Goal: Task Accomplishment & Management: Complete application form

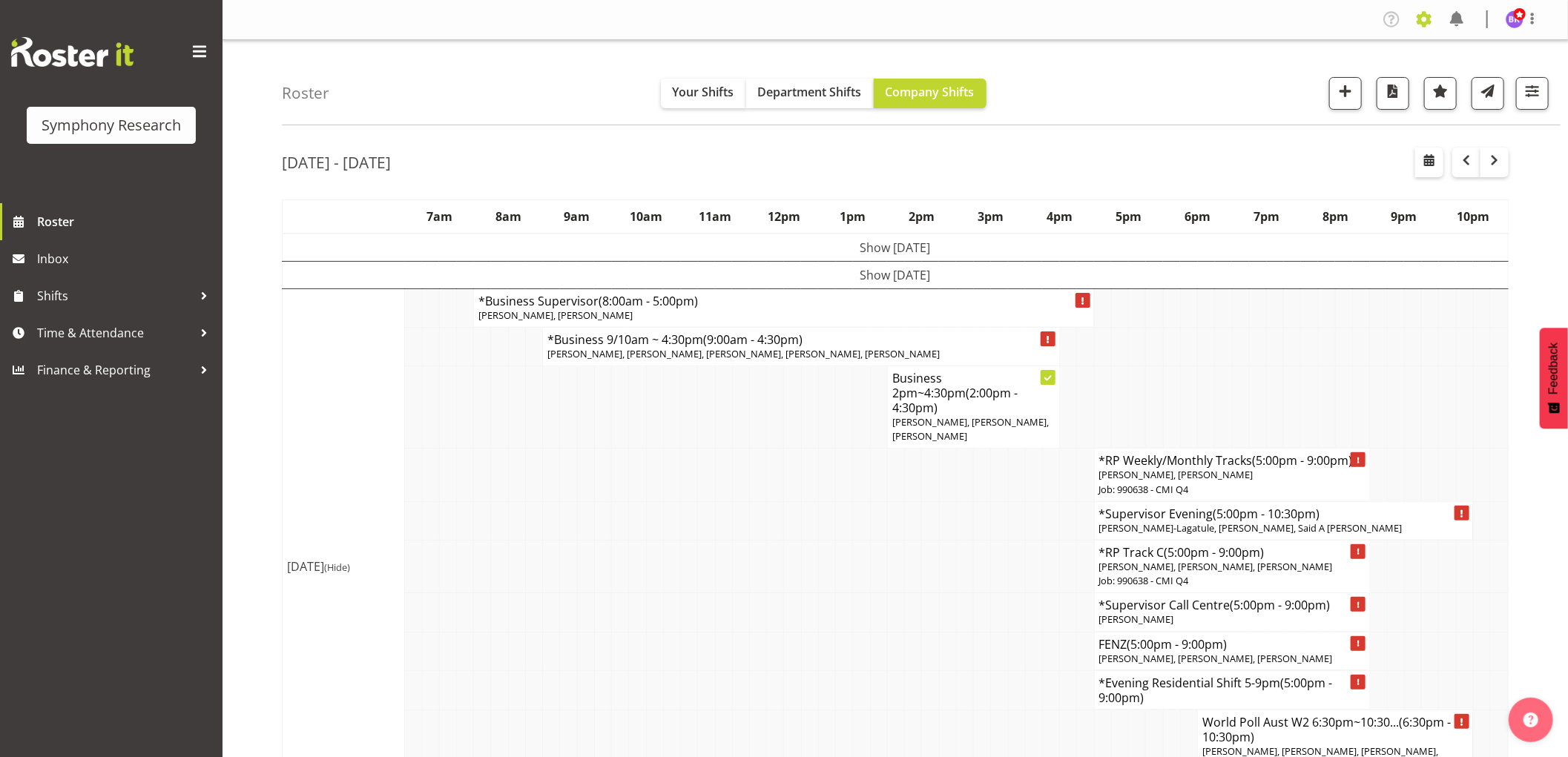
click at [1427, 19] on span at bounding box center [1424, 19] width 24 height 24
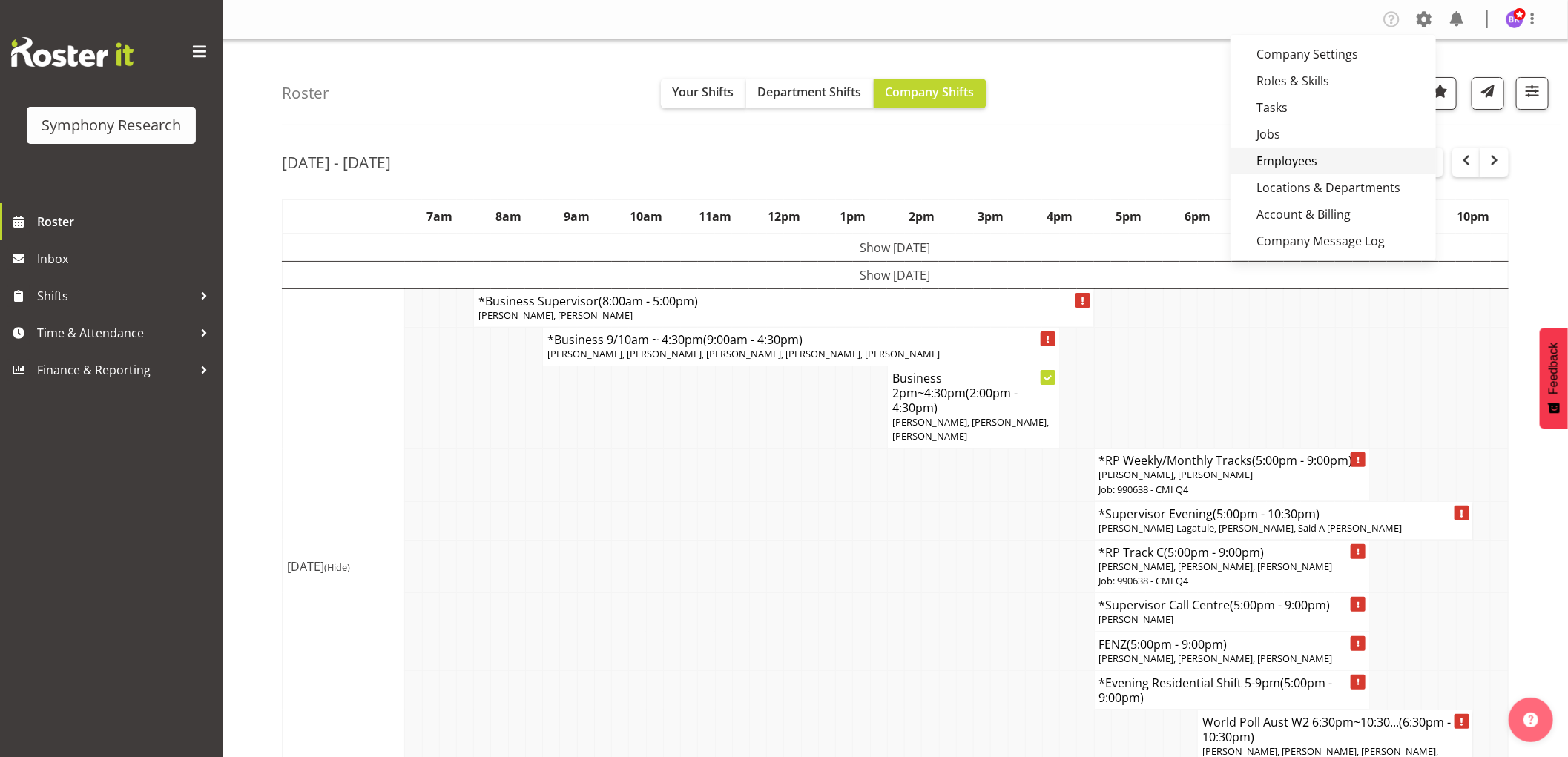
click at [1329, 154] on link "Employees" at bounding box center [1333, 160] width 206 height 26
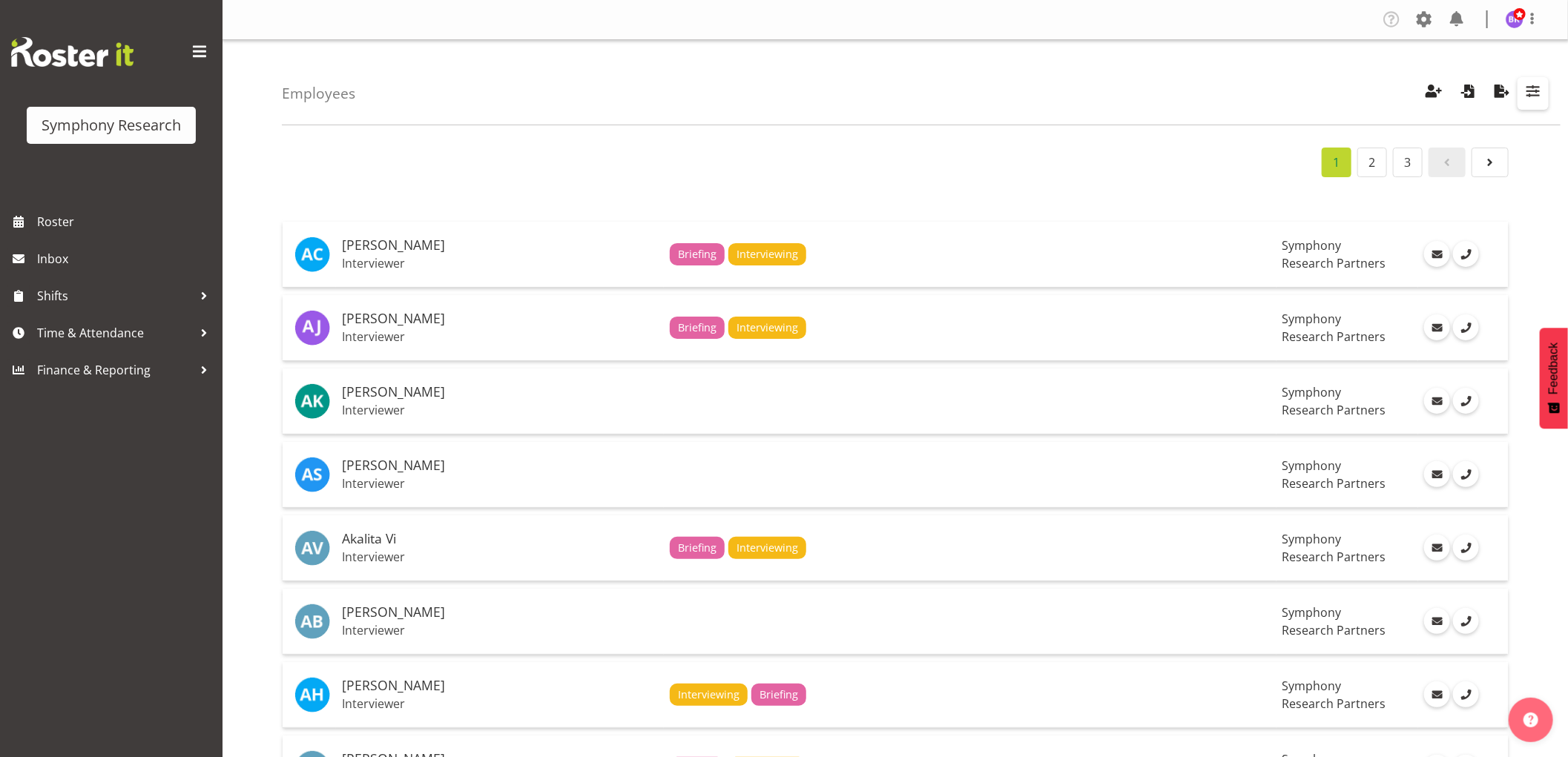
click at [1534, 93] on span "button" at bounding box center [1534, 91] width 19 height 19
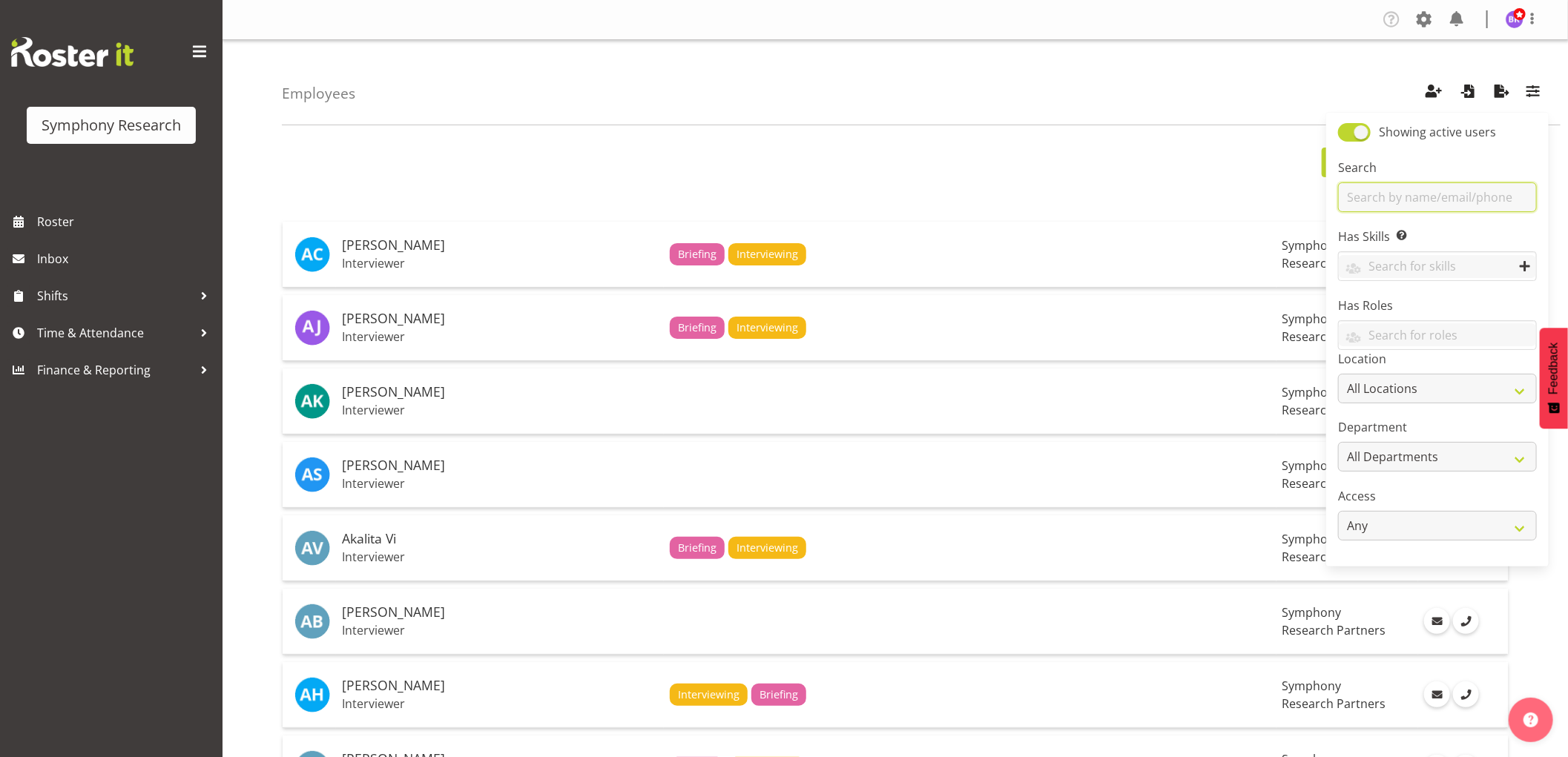
click at [1411, 195] on input "text" at bounding box center [1437, 197] width 199 height 30
type input "deb"
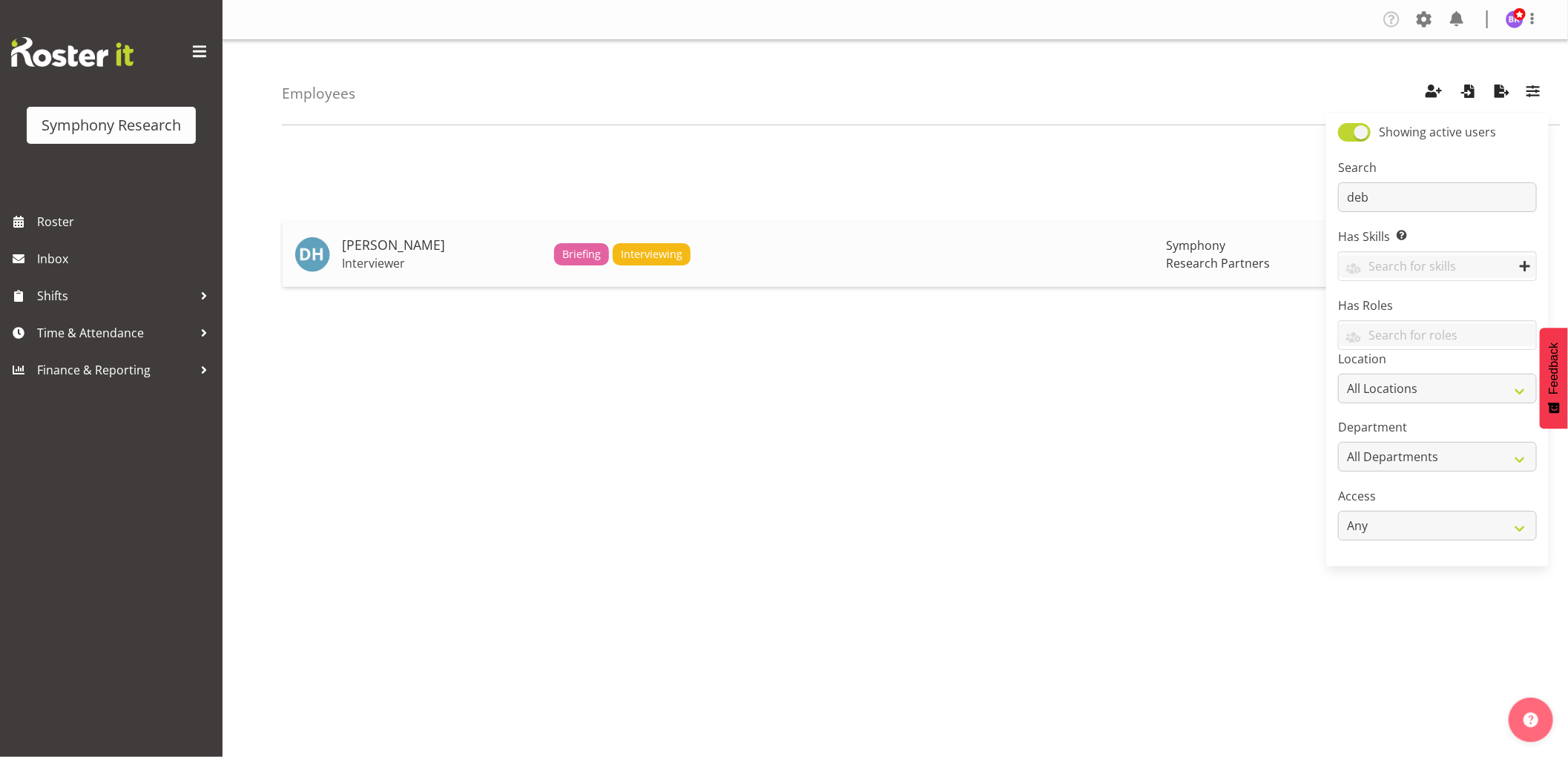
click at [405, 253] on h5 "[PERSON_NAME]" at bounding box center [442, 245] width 200 height 15
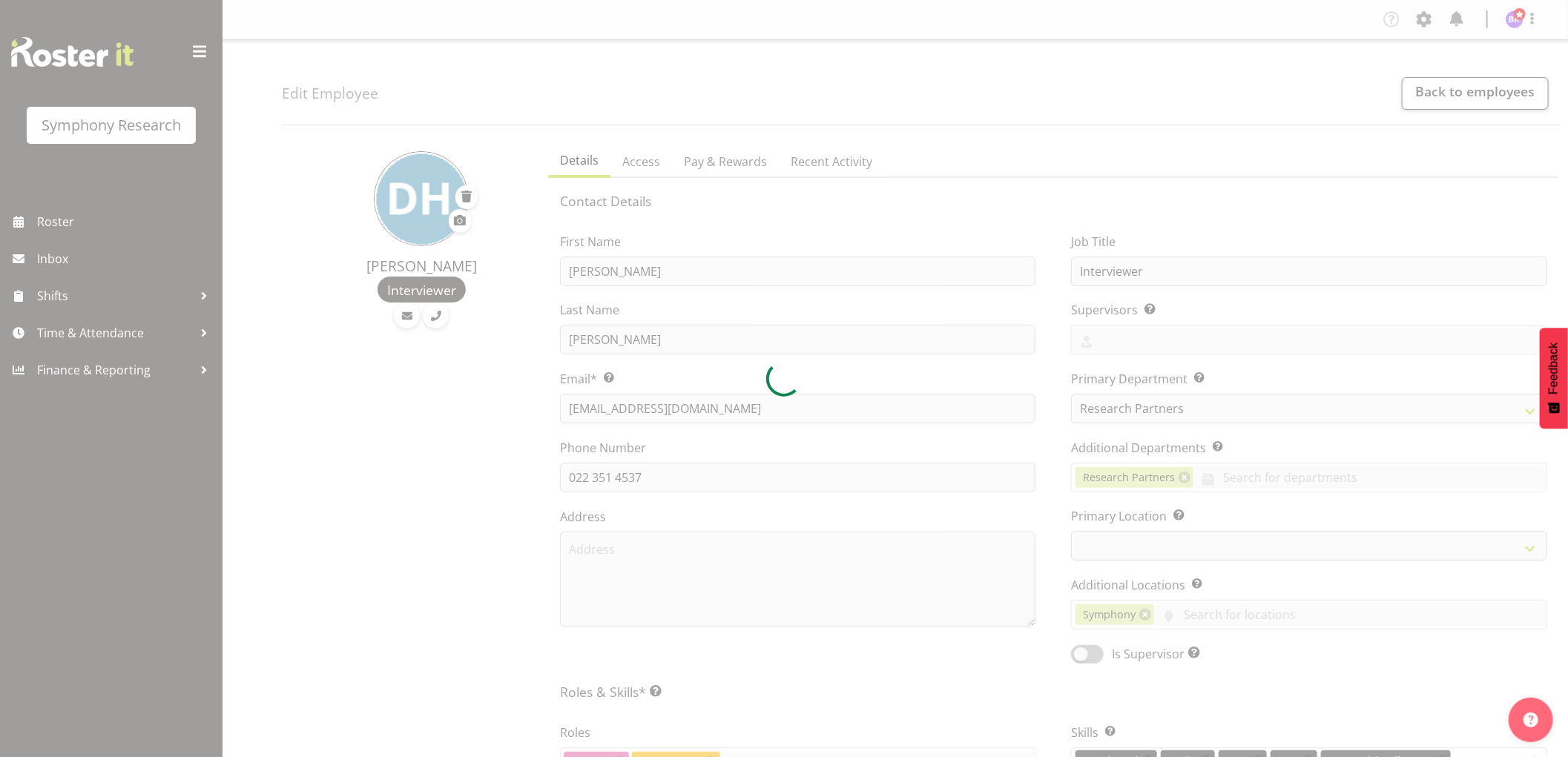
select select "39"
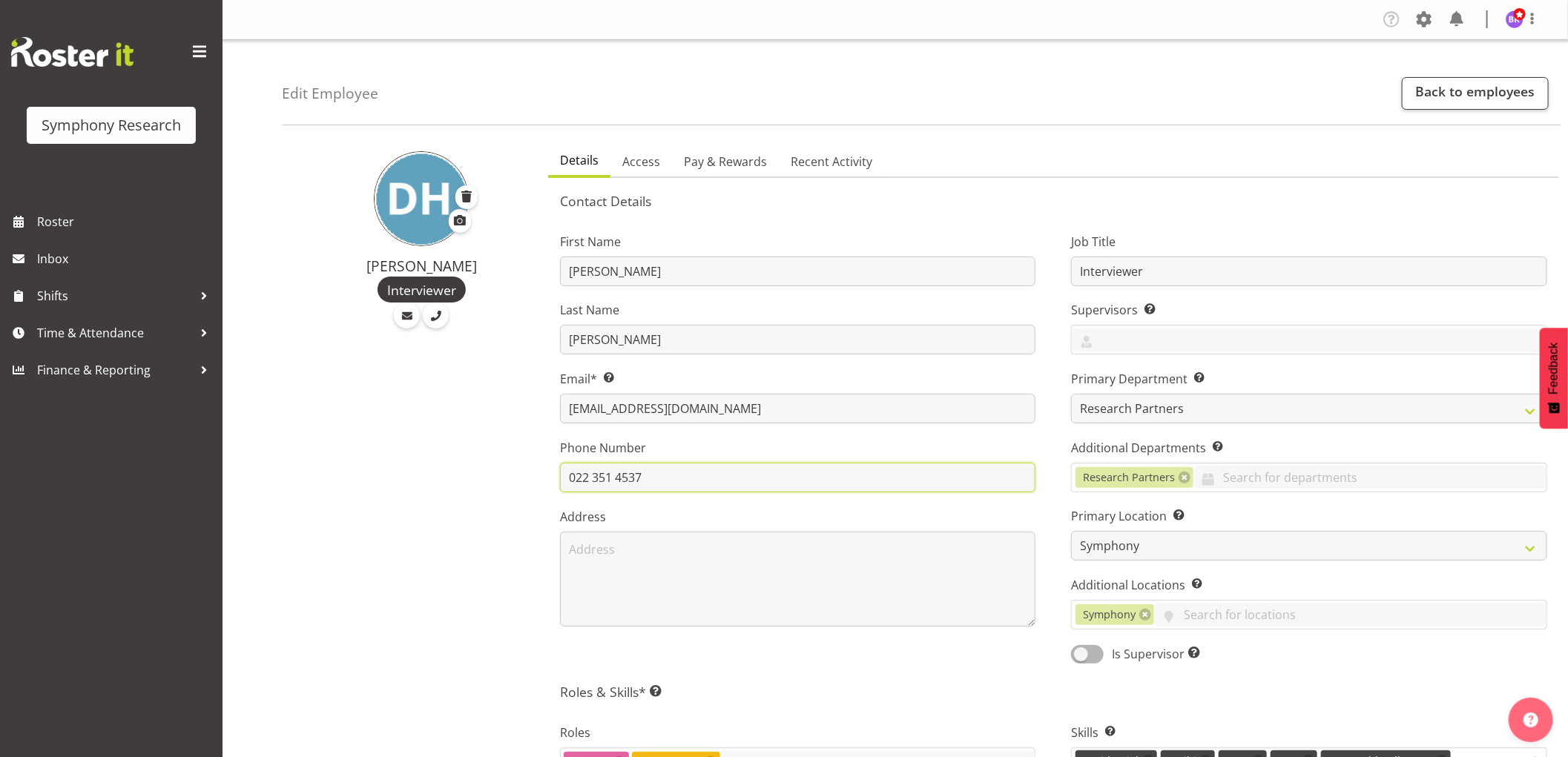
drag, startPoint x: 650, startPoint y: 482, endPoint x: 551, endPoint y: 473, distance: 99.4
click at [551, 473] on div "First Name Deborah Last Name Hull-Brown Email* This is a required field. dhulla…" at bounding box center [799, 444] width 512 height 463
click at [64, 326] on span "Time & Attendance" at bounding box center [114, 333] width 156 height 22
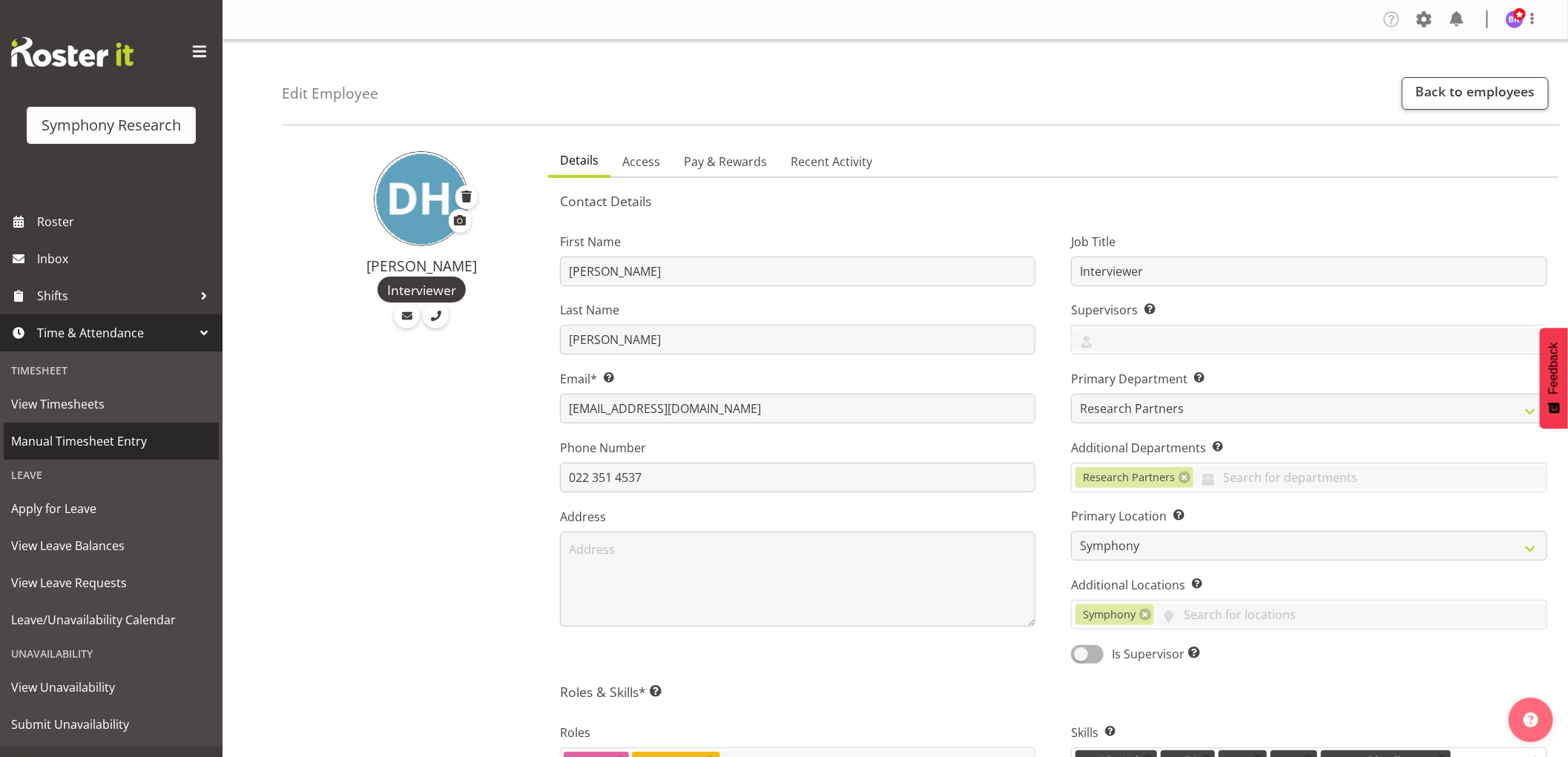
click at [95, 446] on span "Manual Timesheet Entry" at bounding box center [111, 441] width 200 height 22
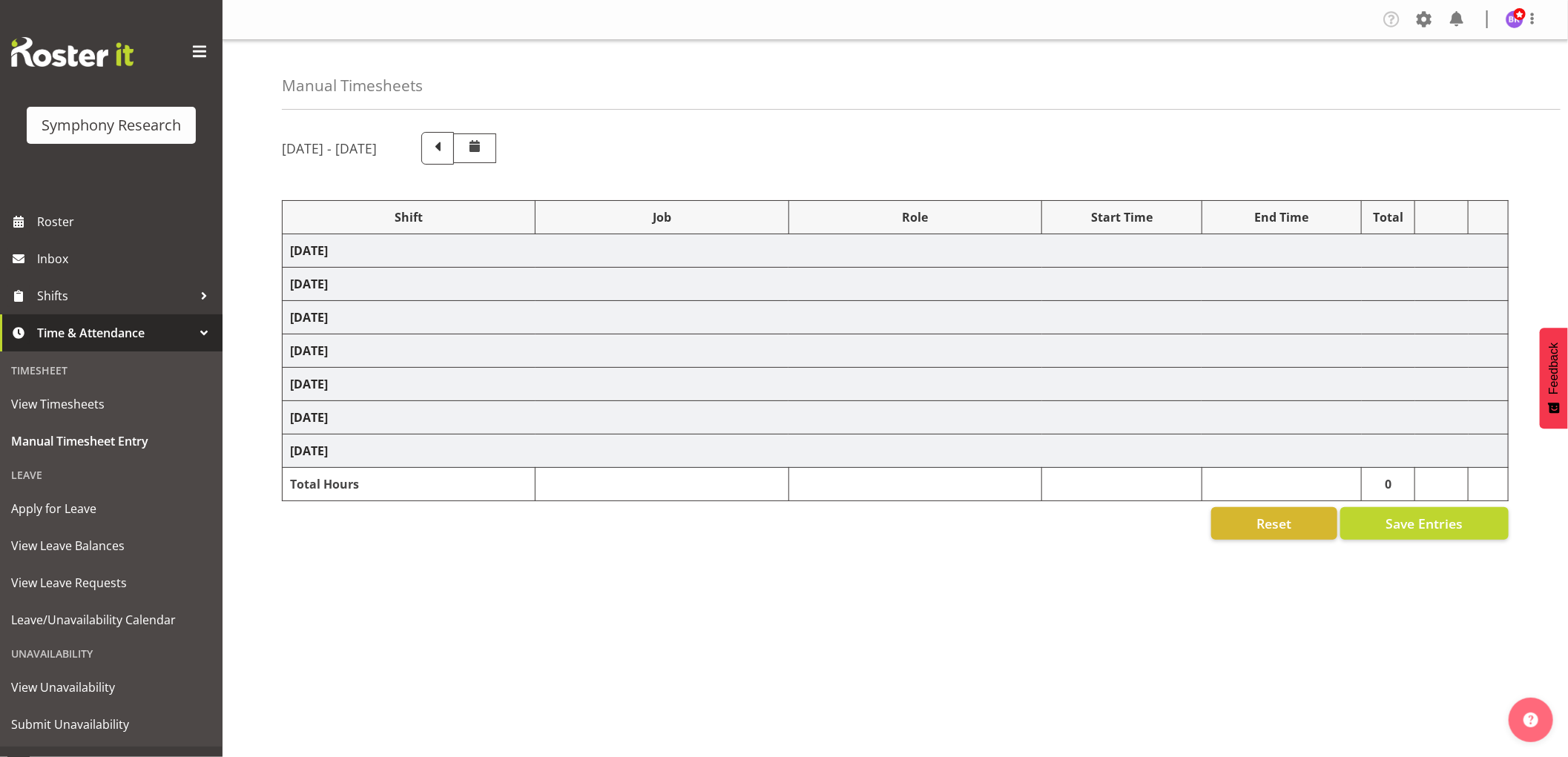
select select "1607"
select select "9426"
select select "1607"
select select "743"
select select "1607"
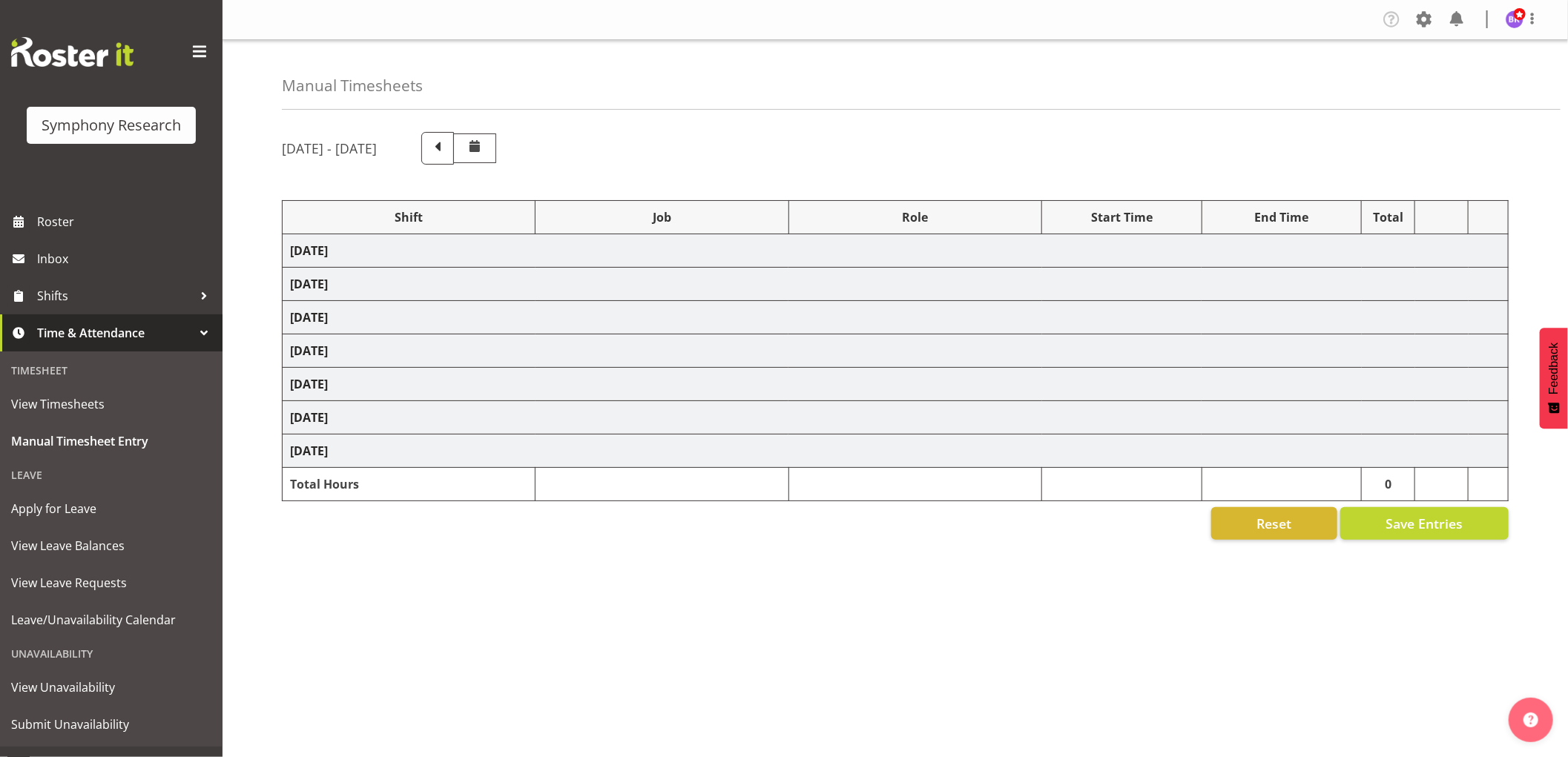
select select "10239"
select select "1607"
select select "10420"
select select "1607"
select select "10242"
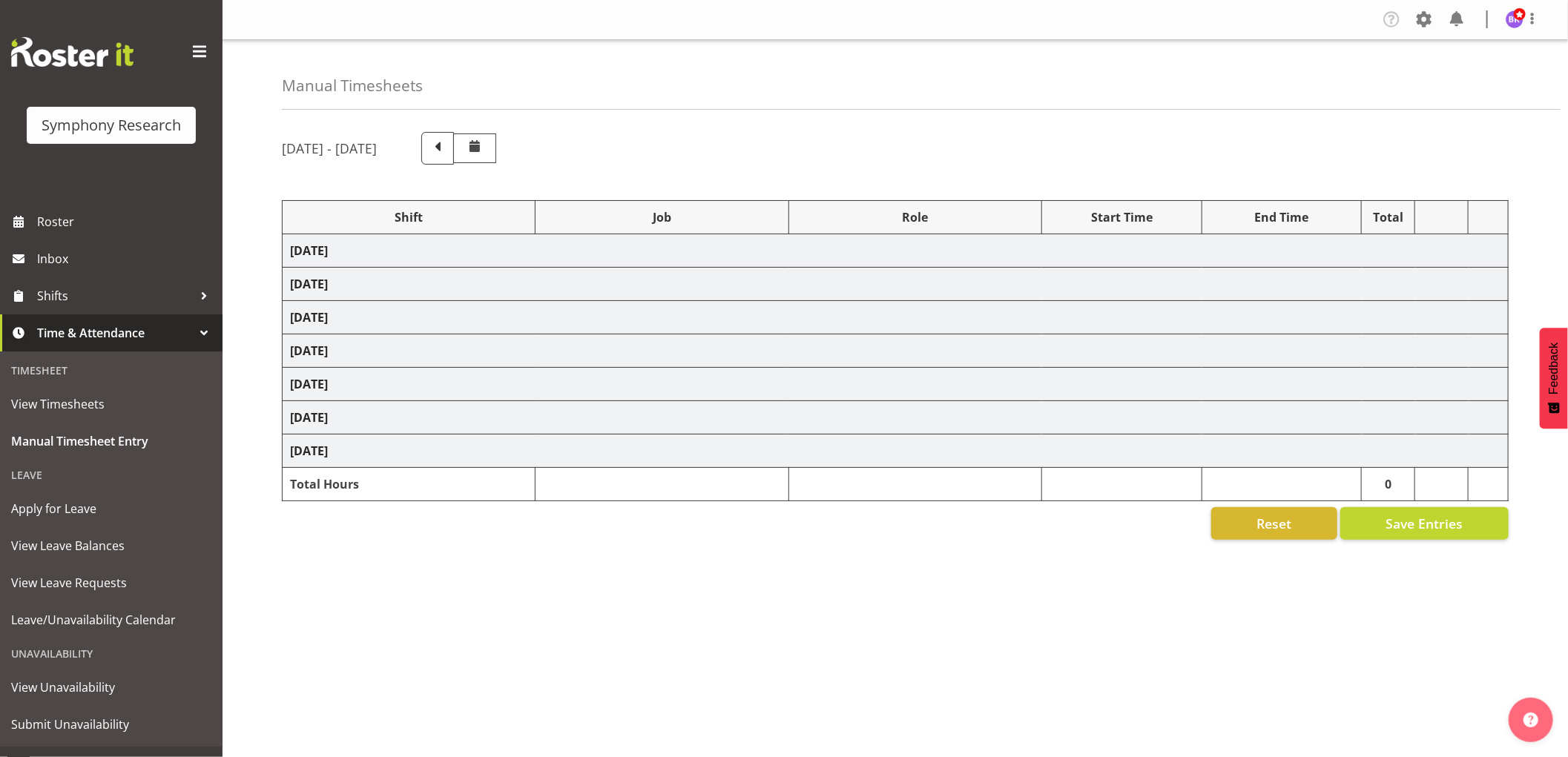
select select "1607"
select select "10458"
select select "1607"
select select "10242"
select select "1607"
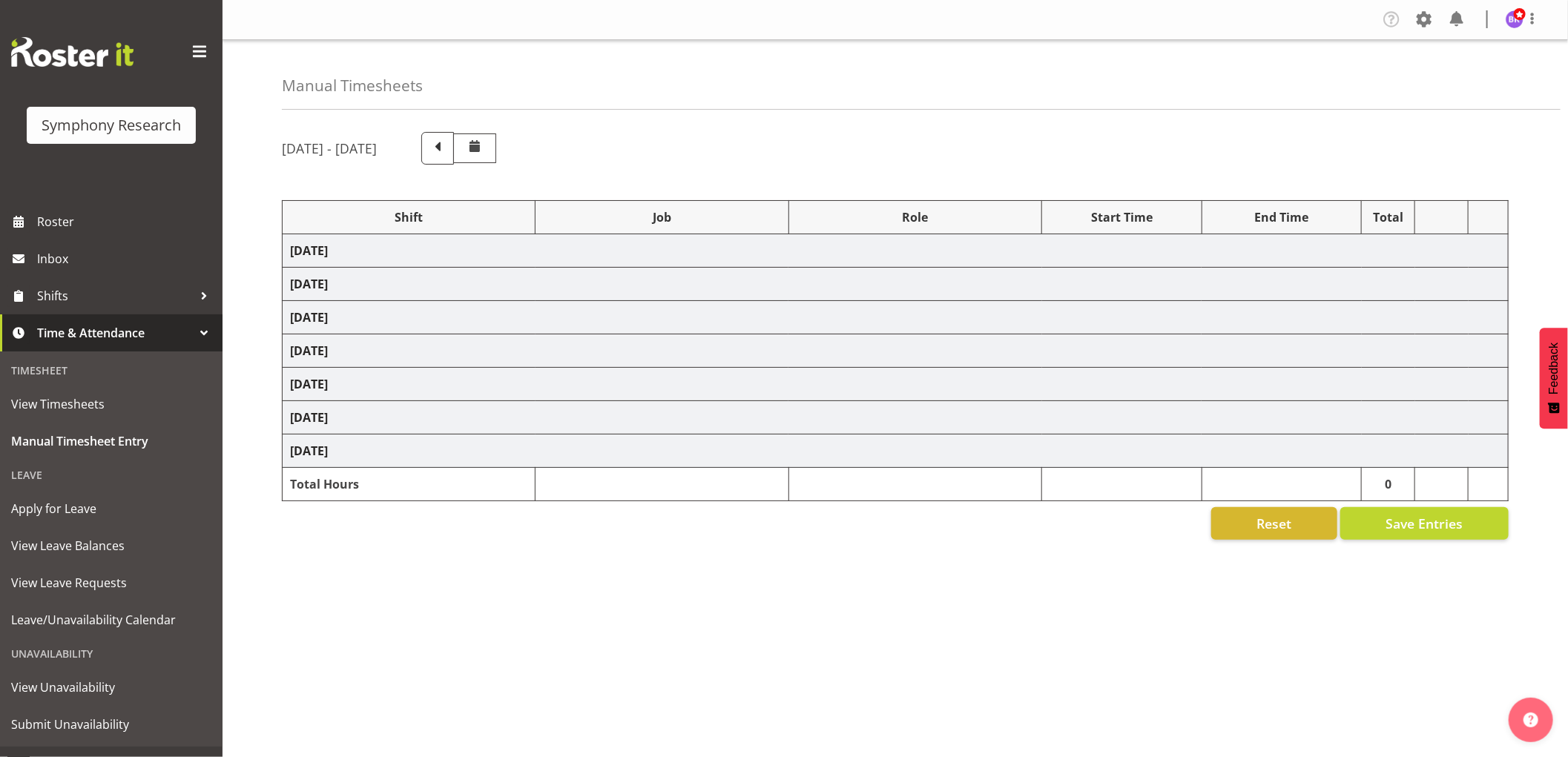
select select "9636"
select select "1607"
select select "743"
select select "1607"
select select "743"
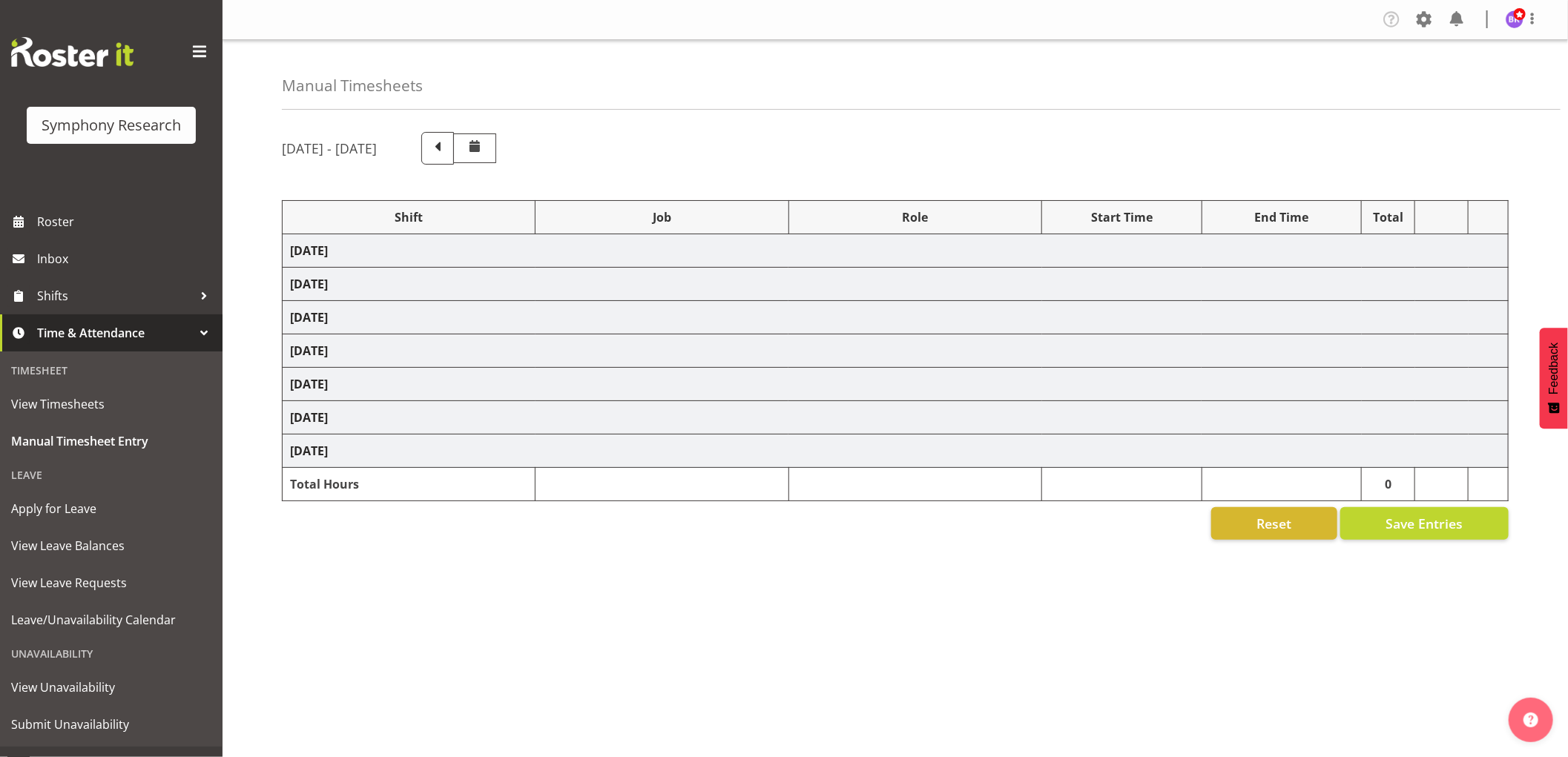
select select "1607"
select select "10499"
select select "1607"
select select "9636"
select select "1607"
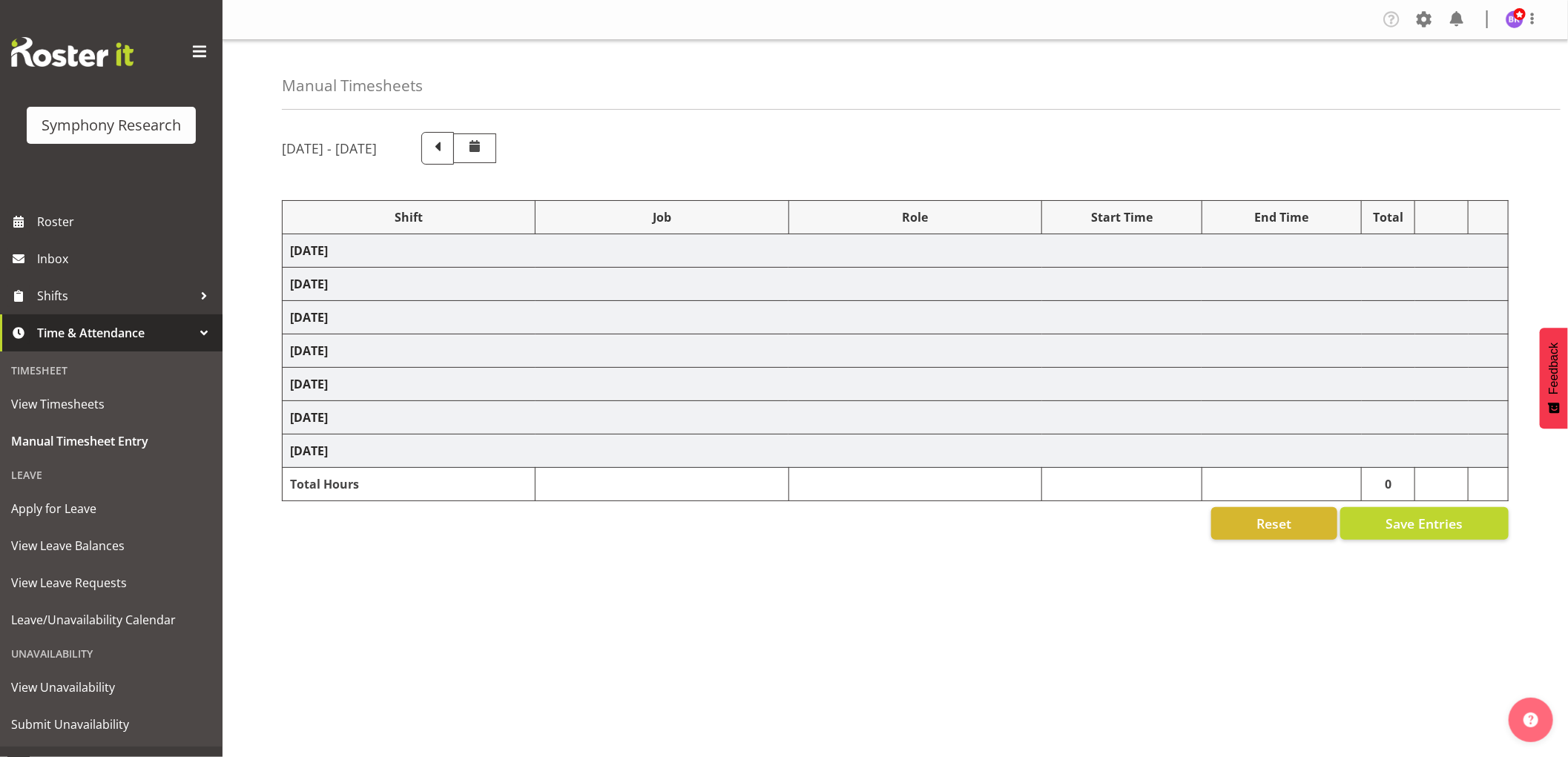
select select "10458"
select select "1607"
select select "10242"
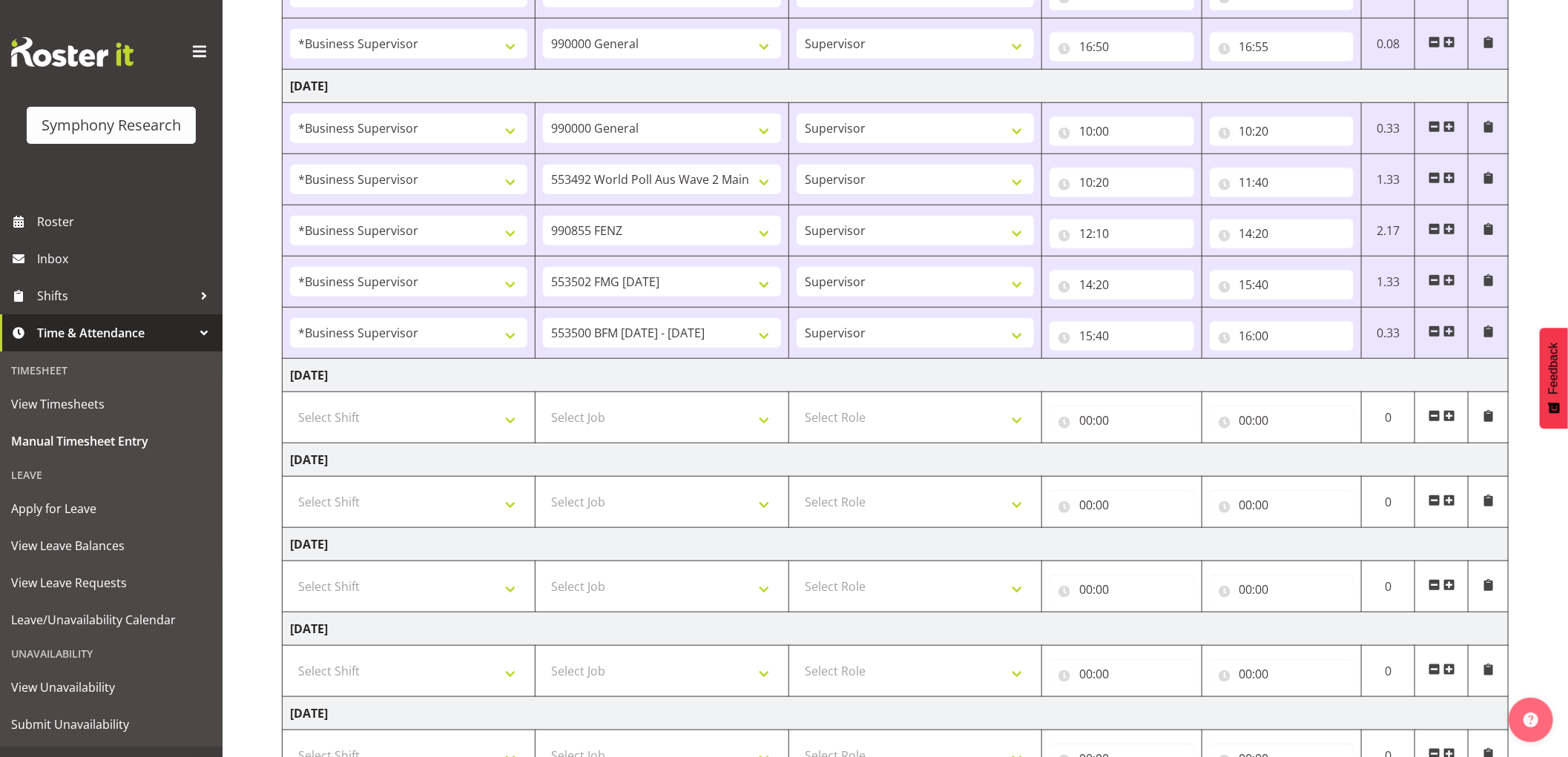
scroll to position [783, 0]
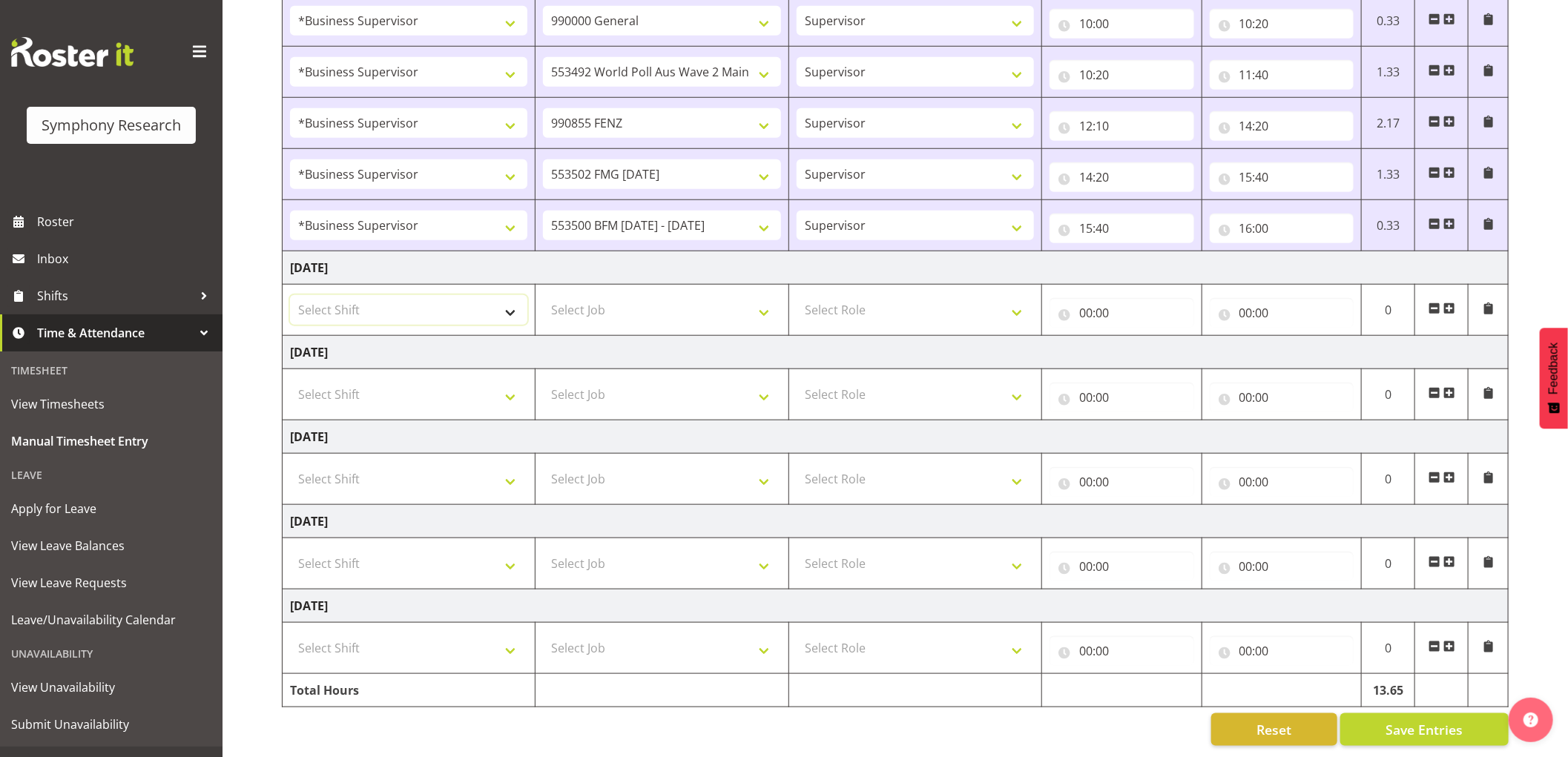
click at [484, 295] on select "Select Shift !!Project Briefing (Job to be assigned) !!Weekend Residential (Ros…" at bounding box center [409, 310] width 238 height 30
select select "1607"
click at [290, 295] on select "Select Shift !!Project Briefing (Job to be assigned) !!Weekend Residential (Ros…" at bounding box center [409, 310] width 238 height 30
click at [659, 312] on td "Select Job 550060 IF Admin 553492 World Poll Aus Wave 2 Main 2025 553500 BFM Ju…" at bounding box center [662, 310] width 253 height 51
click at [670, 299] on select "Select Job 550060 IF Admin 553492 World Poll Aus Wave 2 Main 2025 553500 BFM Ju…" at bounding box center [662, 310] width 238 height 30
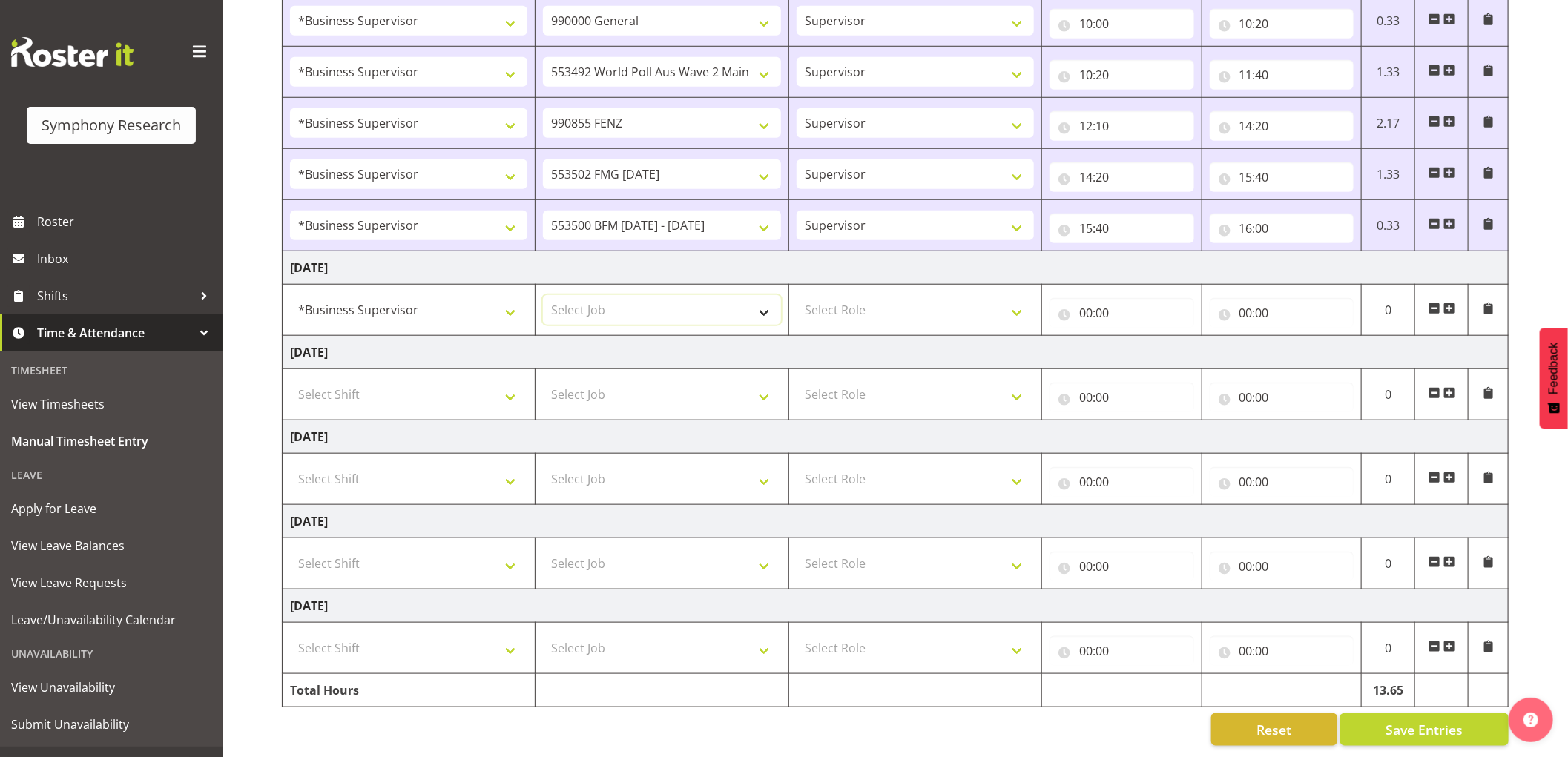
select select "743"
click at [543, 295] on select "Select Job 550060 IF Admin 553492 World Poll Aus Wave 2 Main 2025 553500 BFM Ju…" at bounding box center [662, 310] width 238 height 30
drag, startPoint x: 855, startPoint y: 291, endPoint x: 861, endPoint y: 305, distance: 15.2
click at [855, 295] on select "Select Role Supervisor Interviewing Briefing" at bounding box center [916, 310] width 238 height 30
select select "45"
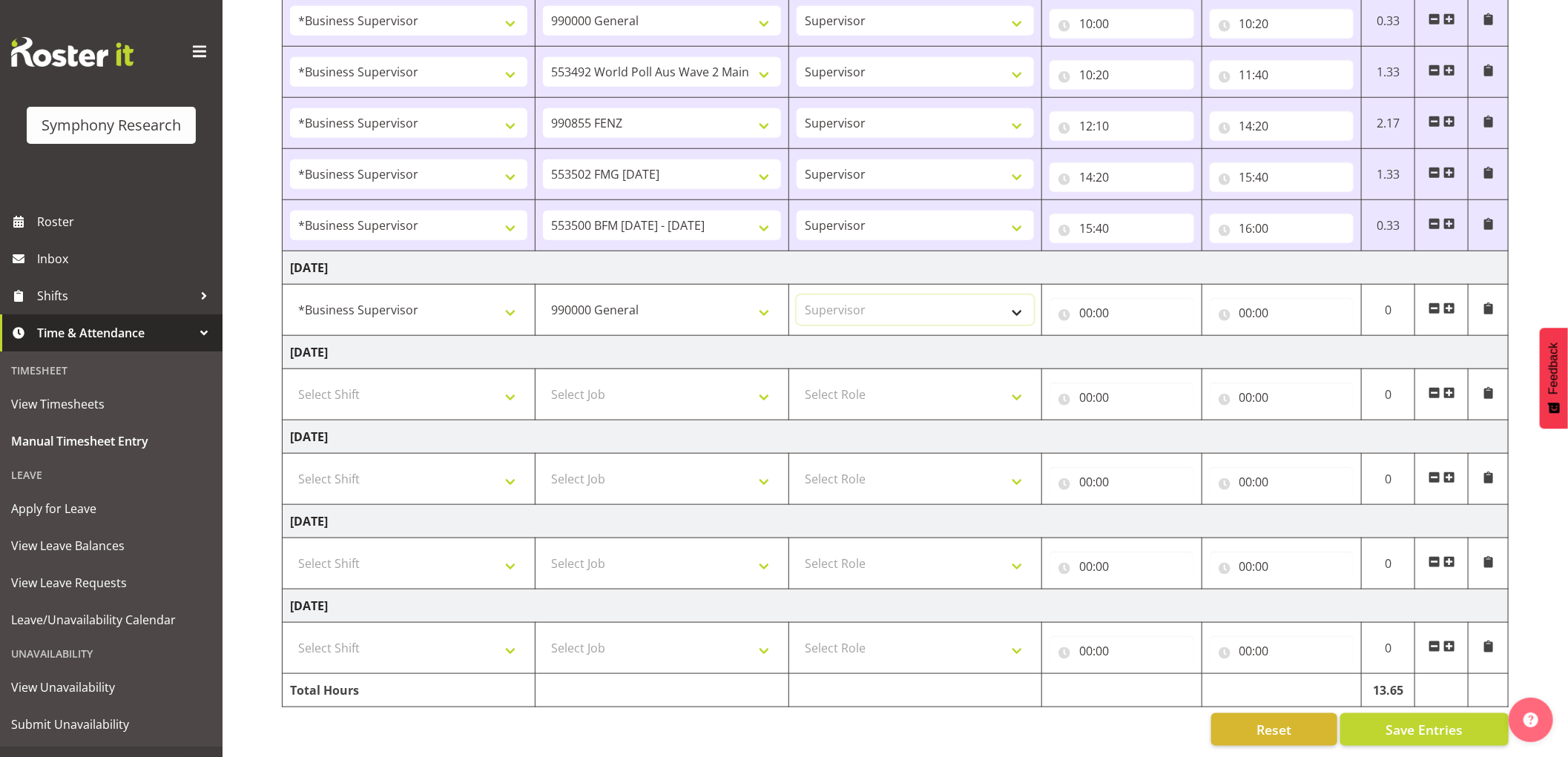
click at [797, 295] on select "Select Role Supervisor Interviewing Briefing" at bounding box center [916, 310] width 238 height 30
click at [1087, 298] on input "00:00" at bounding box center [1122, 313] width 144 height 30
click at [1147, 337] on select "00 01 02 03 04 05 06 07 08 09 10 11 12 13 14 15 16 17 18 19 20 21 22 23" at bounding box center [1151, 351] width 34 height 30
select select "8"
click at [1135, 337] on select "00 01 02 03 04 05 06 07 08 09 10 11 12 13 14 15 16 17 18 19 20 21 22 23" at bounding box center [1151, 351] width 34 height 30
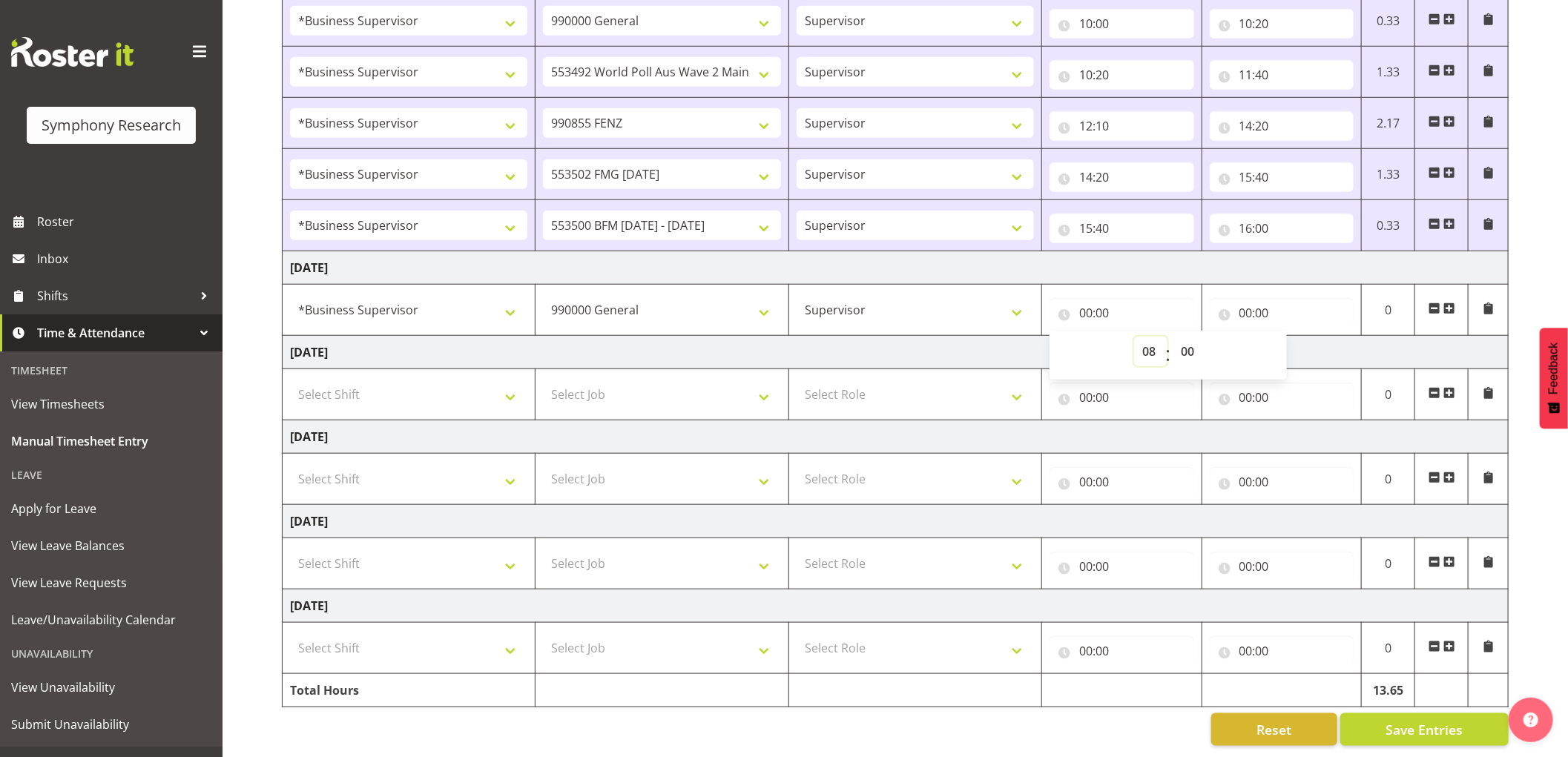
type input "08:00"
click at [1189, 337] on select "00 01 02 03 04 05 06 07 08 09 10 11 12 13 14 15 16 17 18 19 20 21 22 23 24 25 2…" at bounding box center [1190, 351] width 34 height 30
select select "20"
click at [1173, 337] on select "00 01 02 03 04 05 06 07 08 09 10 11 12 13 14 15 16 17 18 19 20 21 22 23 24 25 2…" at bounding box center [1190, 351] width 34 height 30
type input "08:20"
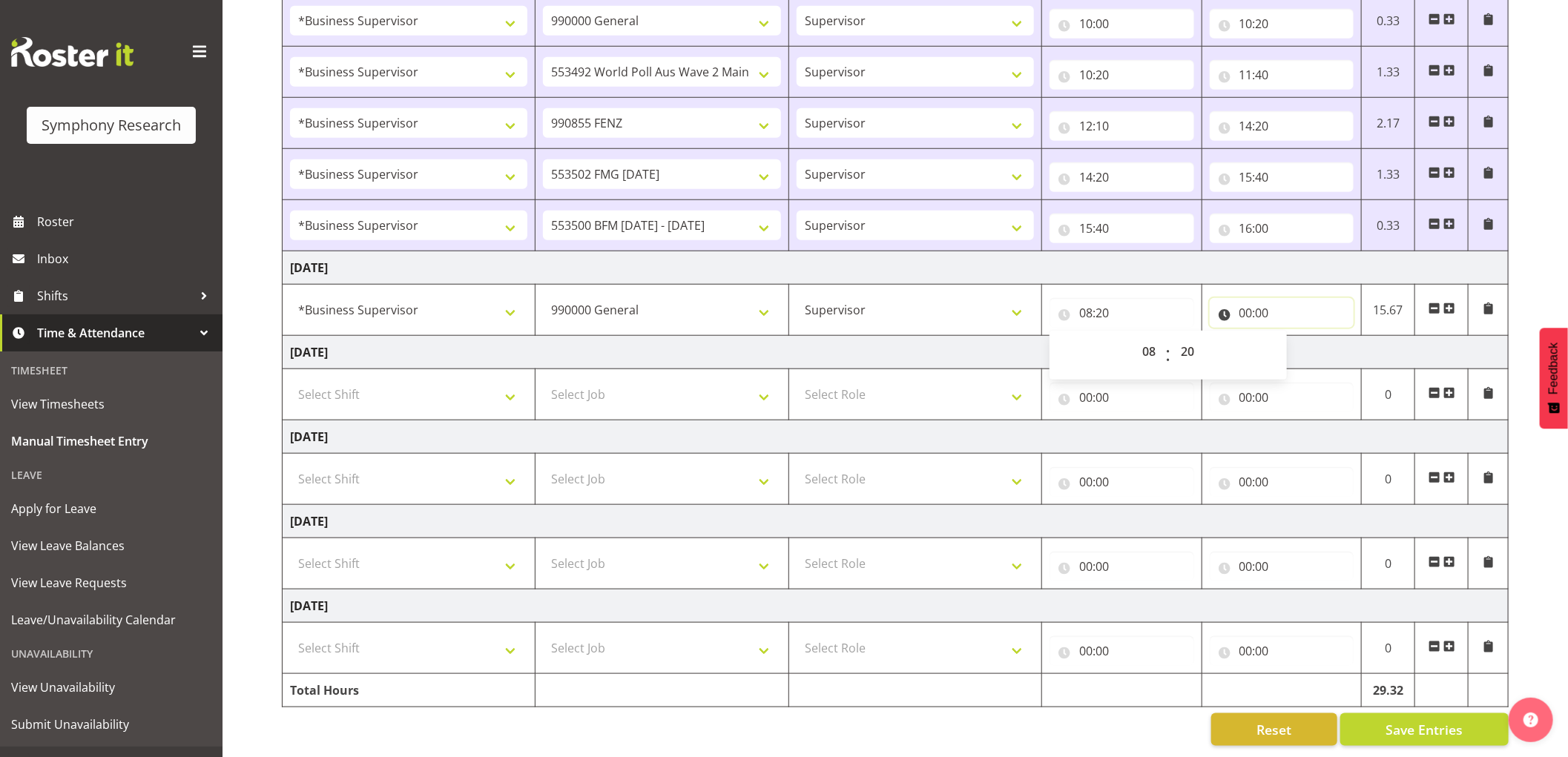
click at [1244, 298] on input "00:00" at bounding box center [1282, 313] width 144 height 30
click at [1316, 337] on select "00 01 02 03 04 05 06 07 08 09 10 11 12 13 14 15 16 17 18 19 20 21 22 23" at bounding box center [1311, 351] width 34 height 30
select select "8"
click at [1294, 337] on select "00 01 02 03 04 05 06 07 08 09 10 11 12 13 14 15 16 17 18 19 20 21 22 23" at bounding box center [1311, 351] width 34 height 30
type input "08:00"
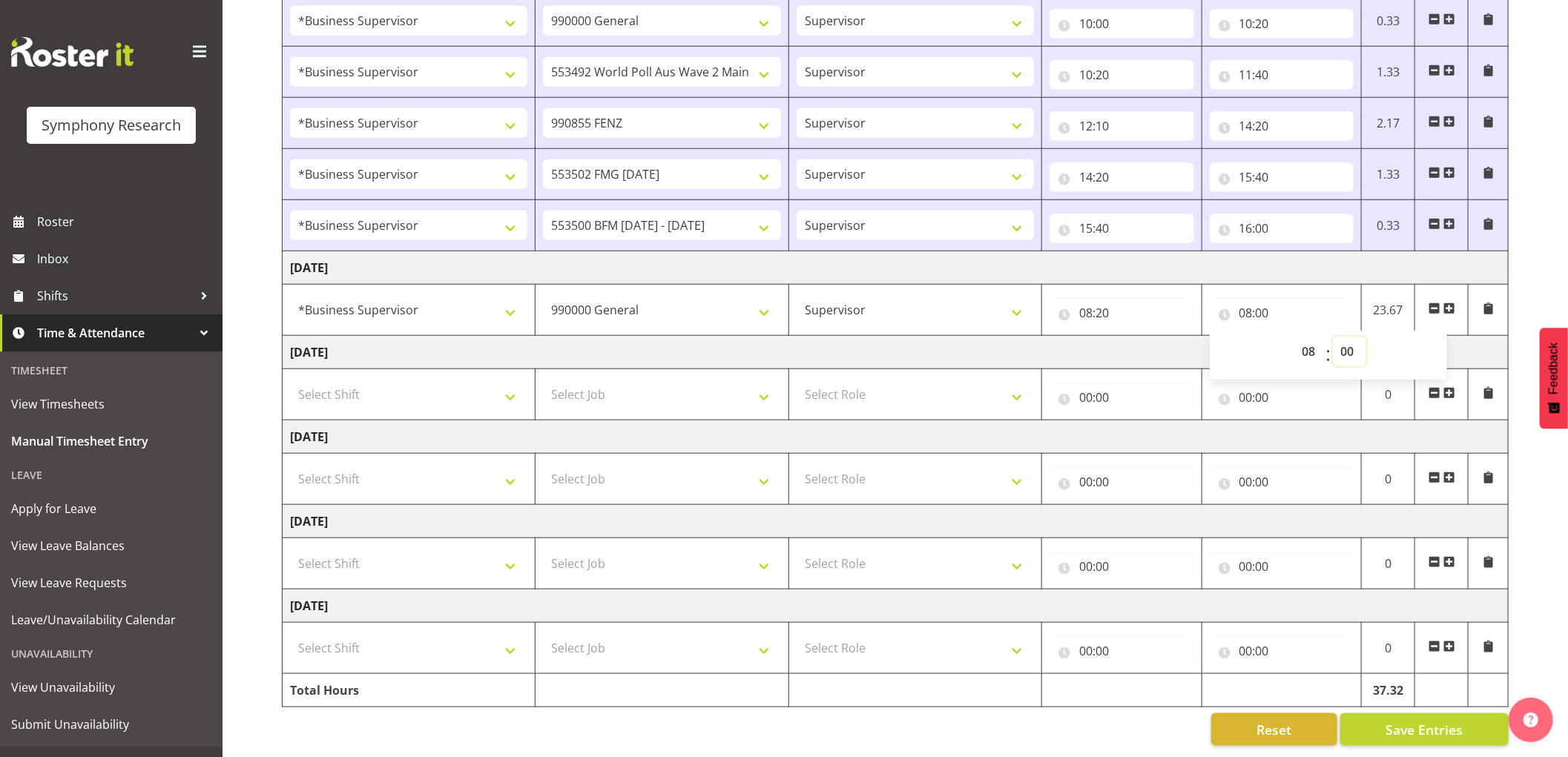
click at [1345, 337] on select "00 01 02 03 04 05 06 07 08 09 10 11 12 13 14 15 16 17 18 19 20 21 22 23 24 25 2…" at bounding box center [1350, 351] width 34 height 30
select select "40"
click at [1333, 337] on select "00 01 02 03 04 05 06 07 08 09 10 11 12 13 14 15 16 17 18 19 20 21 22 23 24 25 2…" at bounding box center [1350, 351] width 34 height 30
type input "08:40"
